Goal: Task Accomplishment & Management: Manage account settings

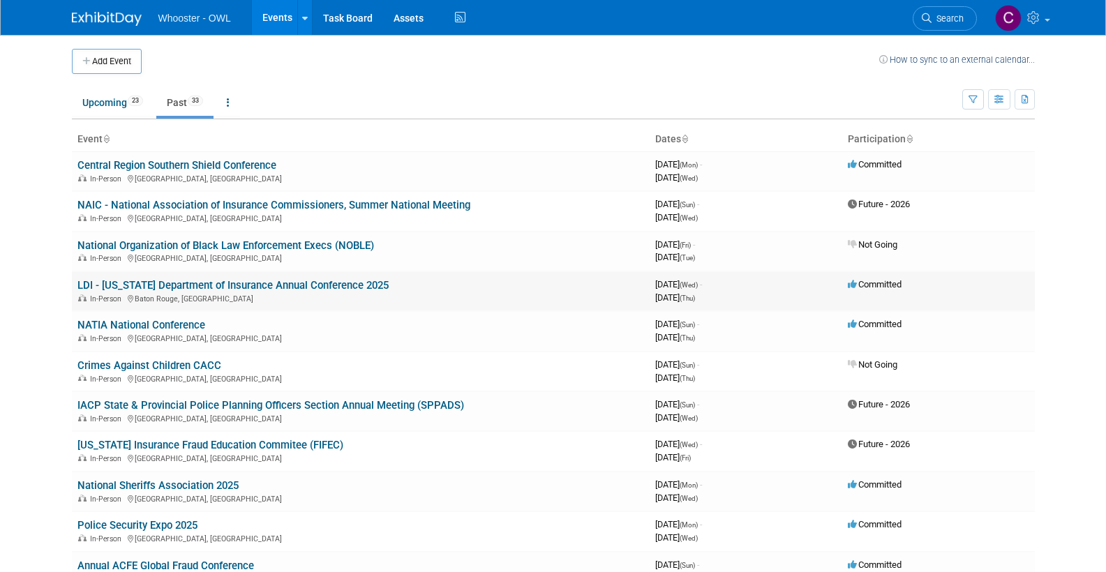
click at [191, 279] on link "LDI - [US_STATE] Department of Insurance Annual Conference 2025" at bounding box center [232, 285] width 311 height 13
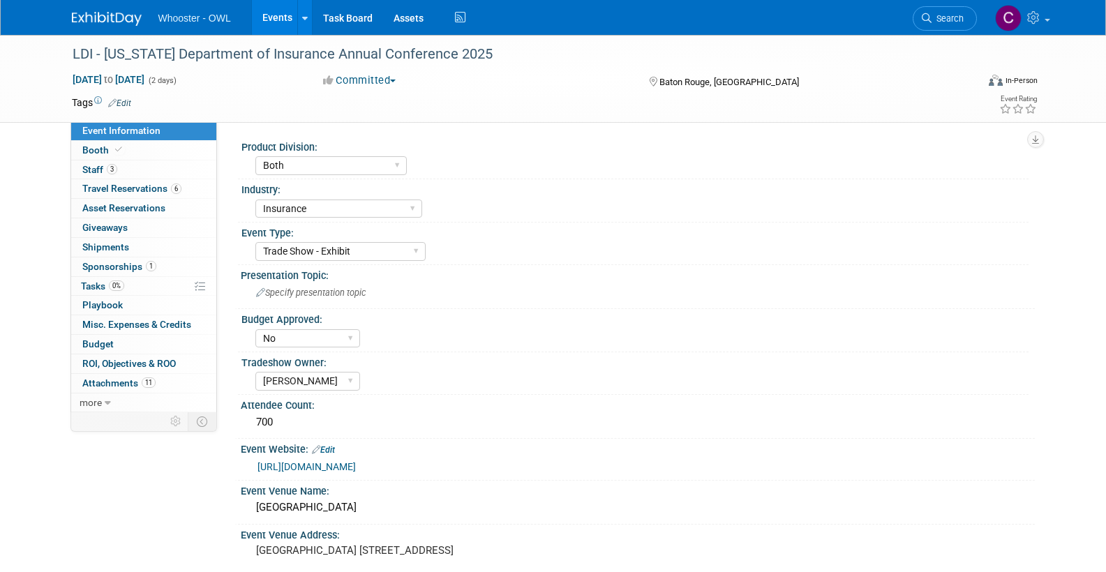
select select "Both"
select select "Insurance"
select select "Trade Show - Exhibit"
select select "No"
select select "[PERSON_NAME]"
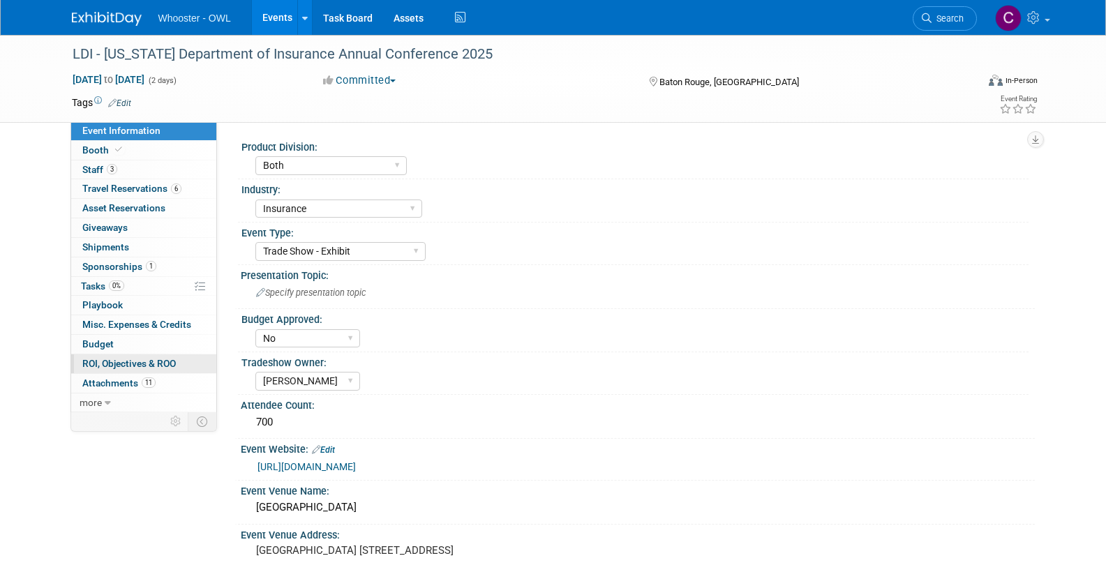
click at [127, 358] on span "ROI, Objectives & ROO 0" at bounding box center [129, 363] width 94 height 11
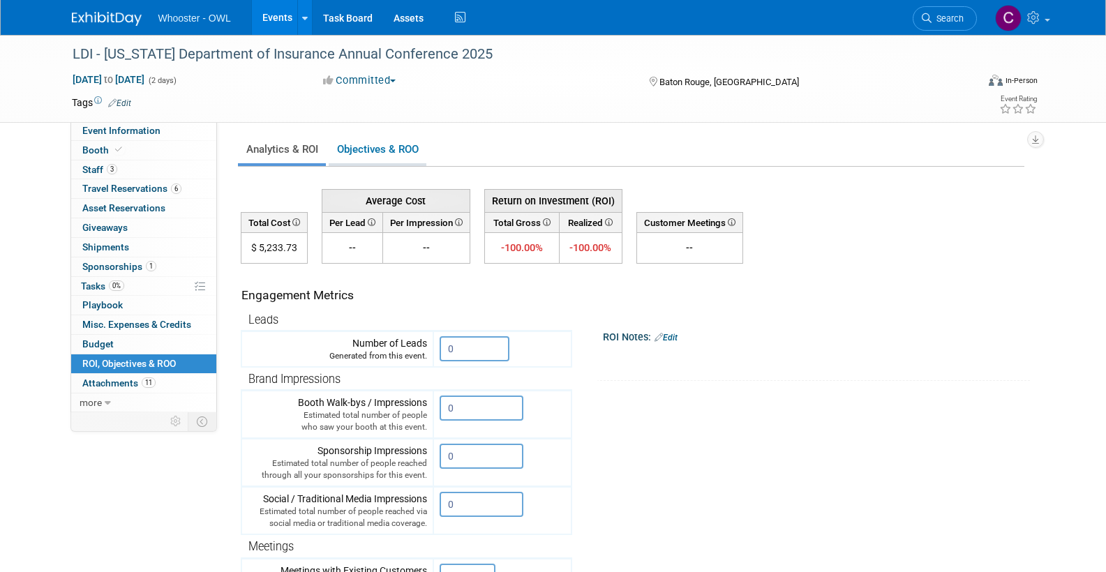
click at [408, 150] on link "Objectives & ROO 0" at bounding box center [378, 149] width 98 height 27
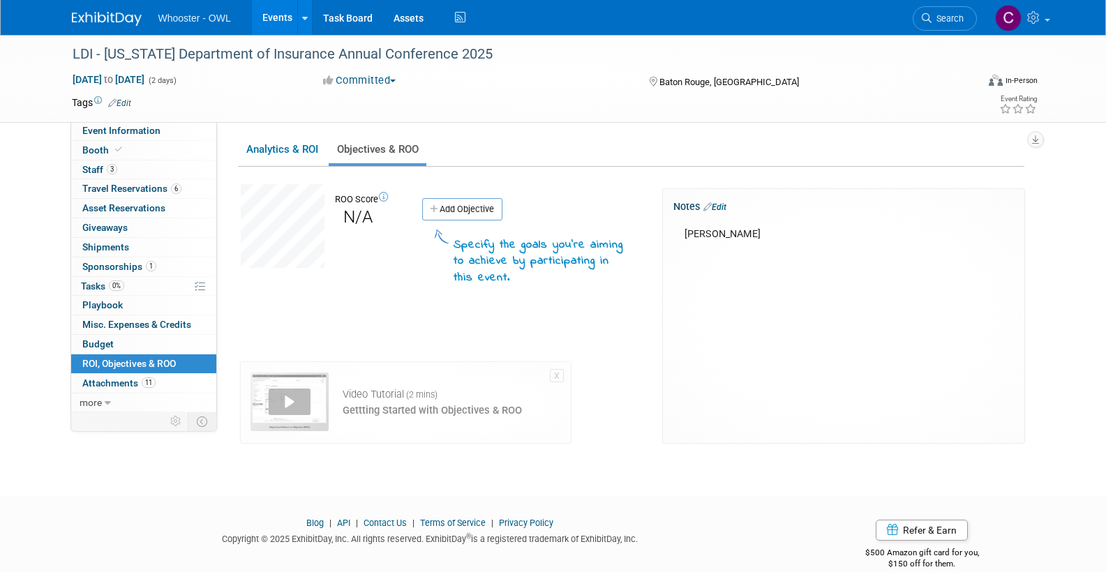
click at [747, 231] on div "[PERSON_NAME]" at bounding box center [844, 235] width 338 height 28
click at [722, 203] on link "Edit" at bounding box center [715, 207] width 23 height 10
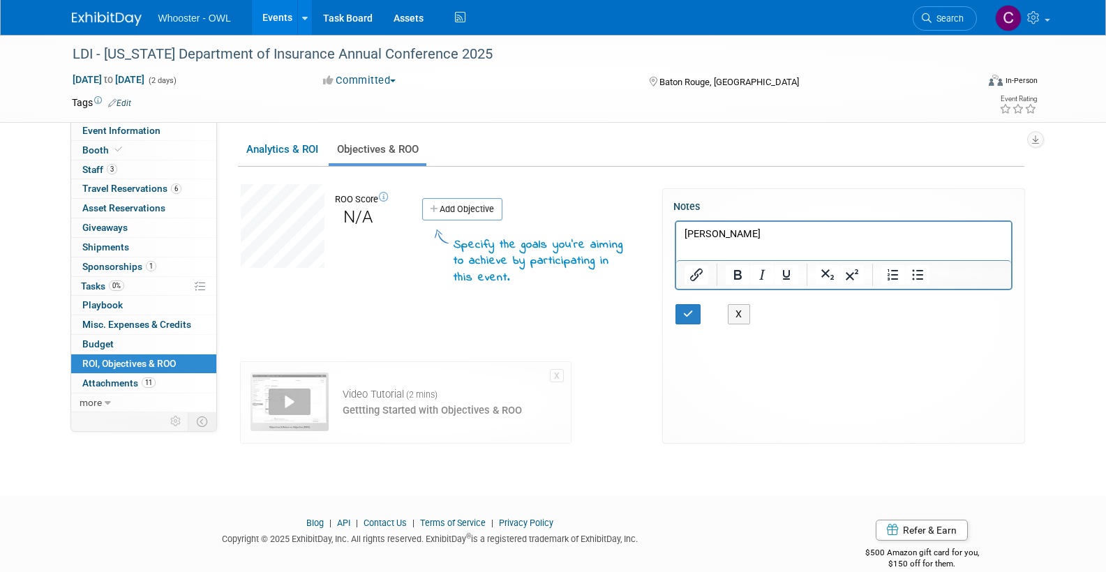
click at [757, 237] on p "[PERSON_NAME]" at bounding box center [843, 235] width 319 height 14
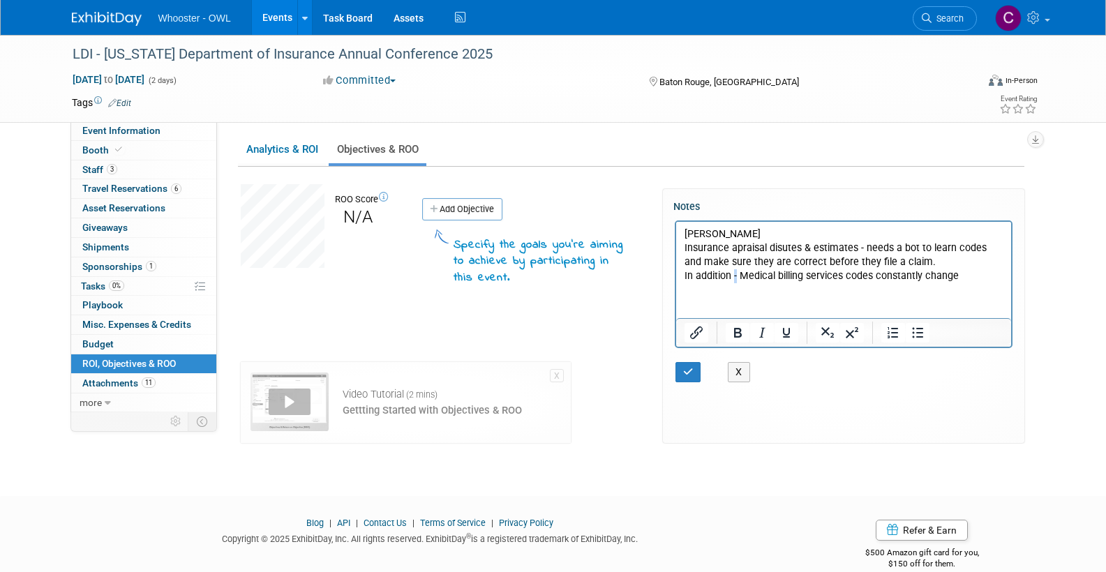
click at [735, 281] on p "In addition - Medical billing services codes constantly change" at bounding box center [843, 276] width 319 height 14
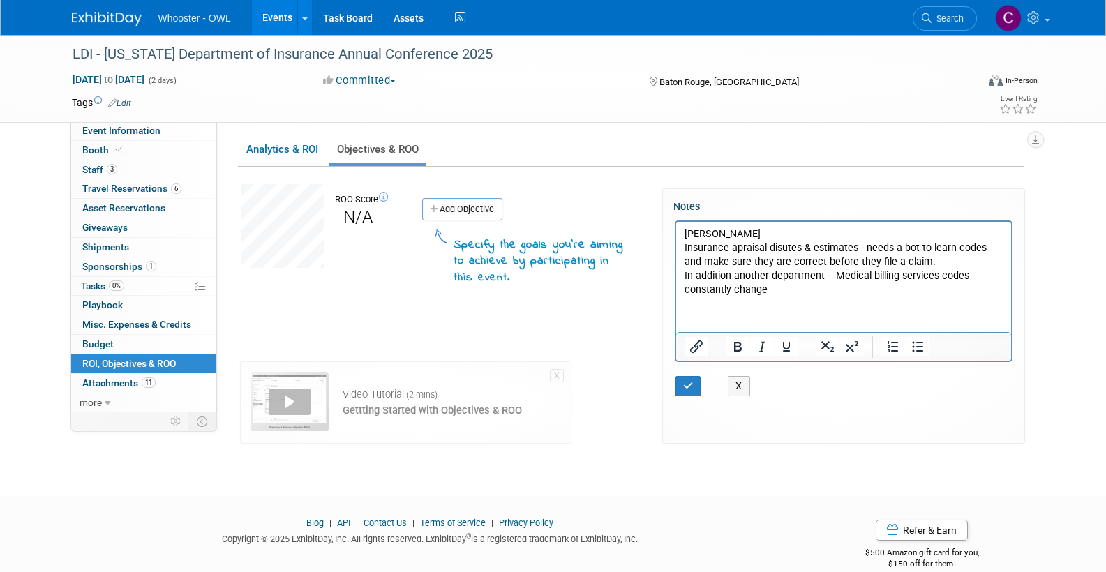
click at [781, 291] on p "In addition another department - Medical billing services codes constantly chan…" at bounding box center [843, 283] width 319 height 28
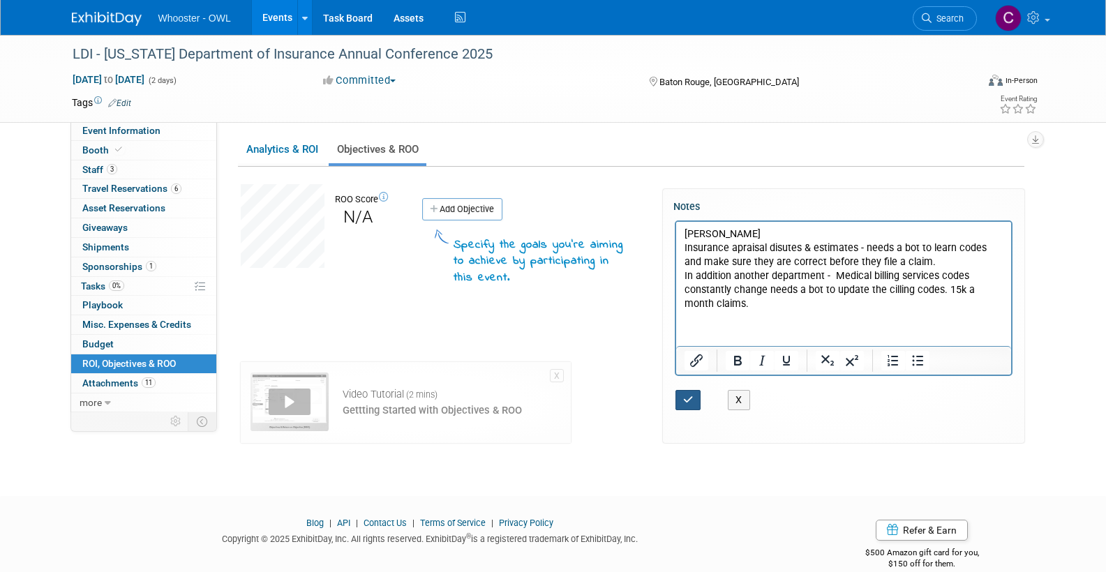
click at [686, 395] on icon "button" at bounding box center [688, 400] width 10 height 10
